Goal: Navigation & Orientation: Find specific page/section

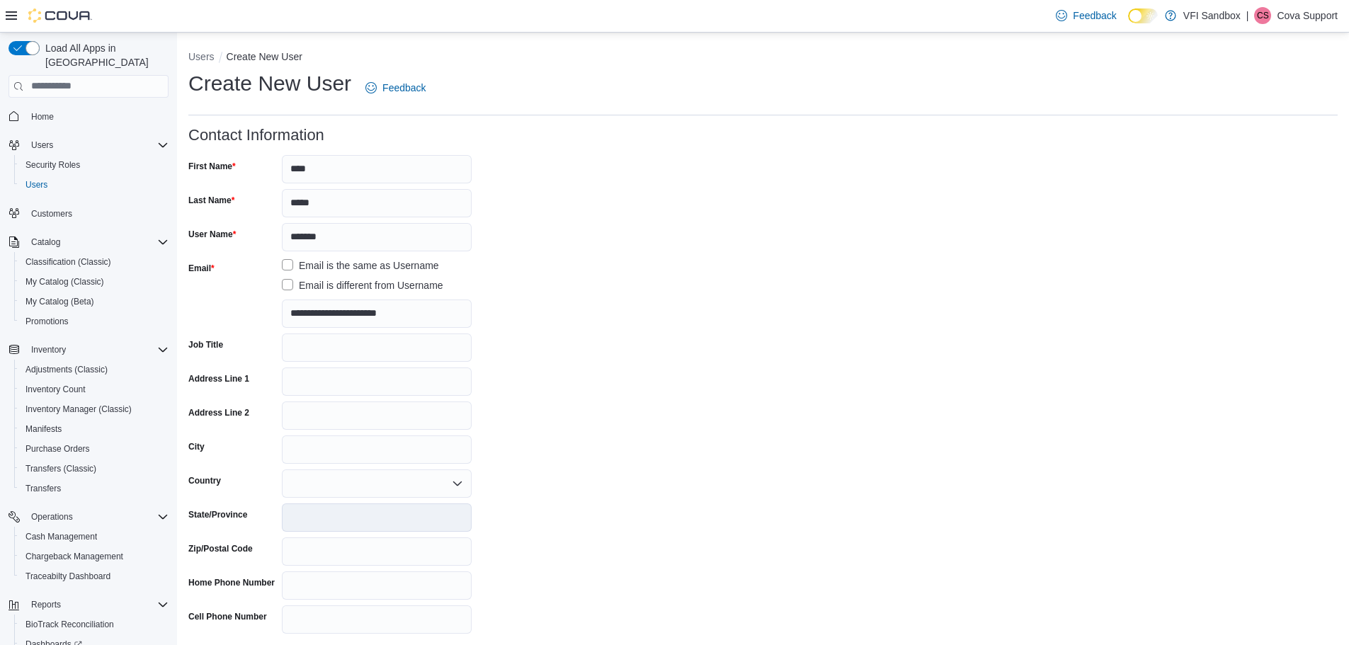
scroll to position [98, 0]
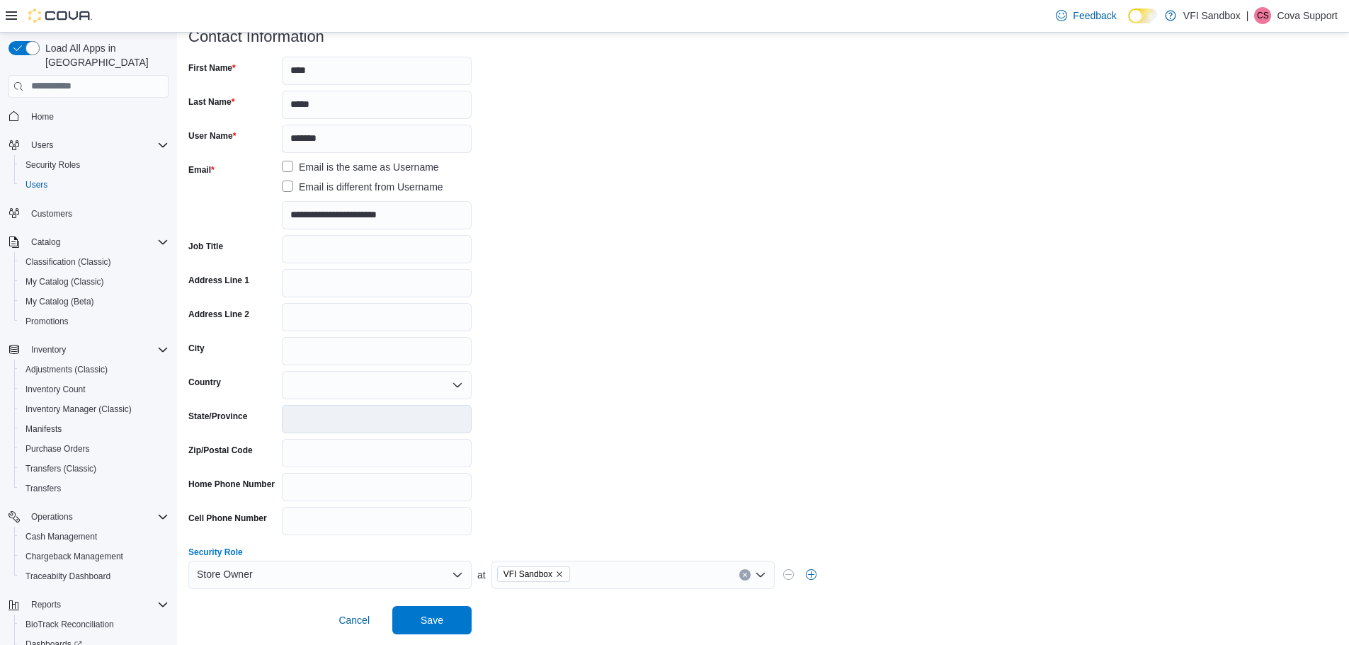
click at [1308, 18] on p "Cova Support" at bounding box center [1306, 15] width 61 height 17
click at [1262, 142] on span "Sign Out" at bounding box center [1246, 138] width 38 height 14
